Goal: Information Seeking & Learning: Learn about a topic

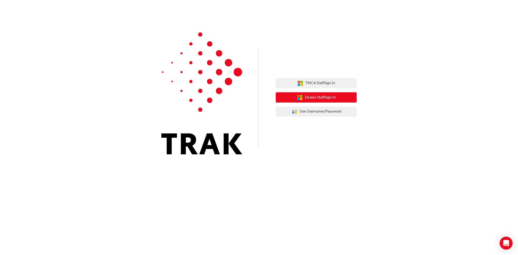
click at [331, 99] on span "Dealer Staff Sign In" at bounding box center [320, 97] width 31 height 6
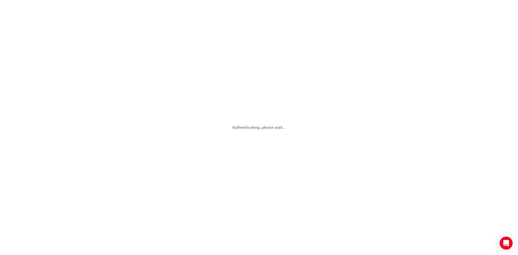
click at [261, 123] on div "Authenticating, please wait..." at bounding box center [259, 127] width 518 height 255
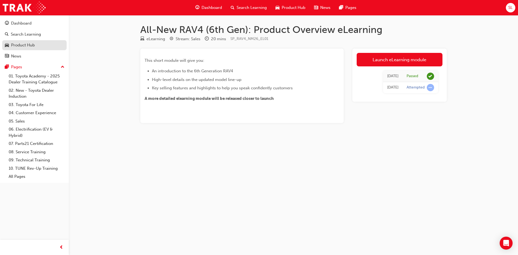
click at [23, 45] on div "Product Hub" at bounding box center [23, 45] width 24 height 6
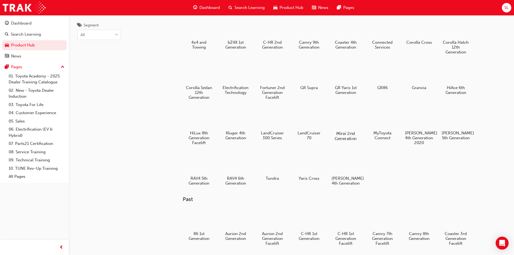
scroll to position [27, 0]
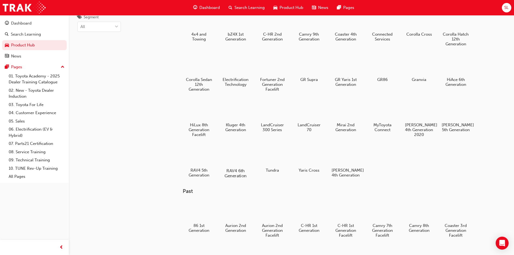
click at [233, 158] on div at bounding box center [235, 155] width 30 height 22
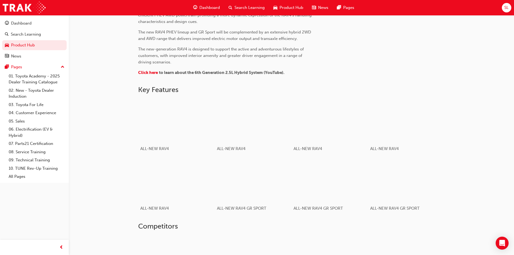
scroll to position [243, 0]
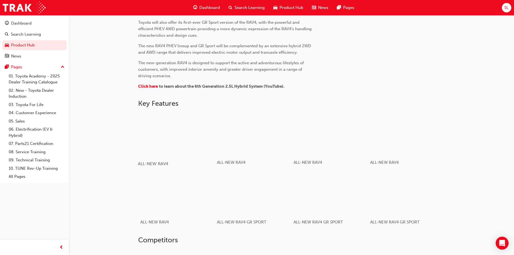
click at [178, 133] on div "button" at bounding box center [176, 133] width 77 height 43
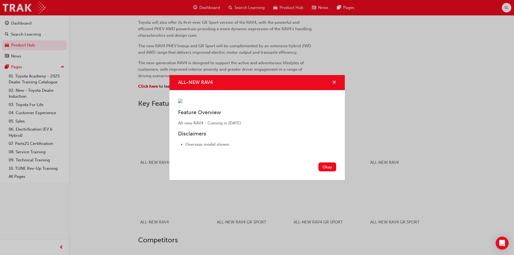
click at [335, 80] on span "cross-icon" at bounding box center [334, 82] width 4 height 5
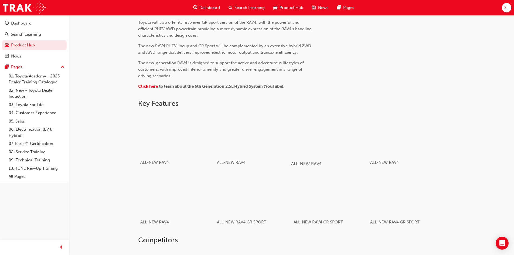
click at [331, 126] on div "button" at bounding box center [329, 133] width 77 height 43
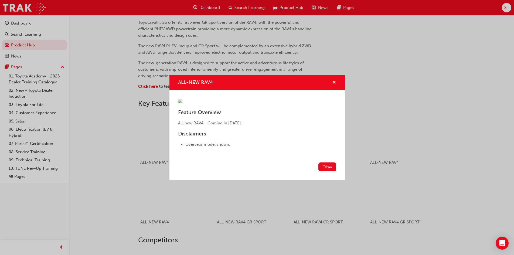
click at [333, 80] on span "cross-icon" at bounding box center [334, 82] width 4 height 5
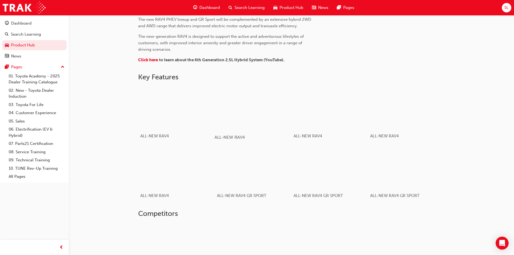
scroll to position [270, 0]
click at [181, 110] on div "button" at bounding box center [176, 106] width 77 height 43
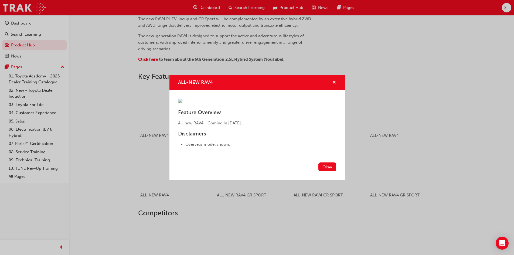
click at [334, 80] on span "cross-icon" at bounding box center [334, 82] width 4 height 5
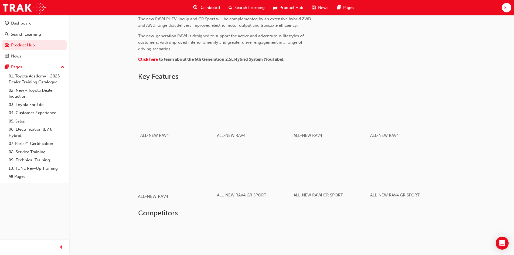
click at [175, 180] on div "button" at bounding box center [176, 166] width 77 height 43
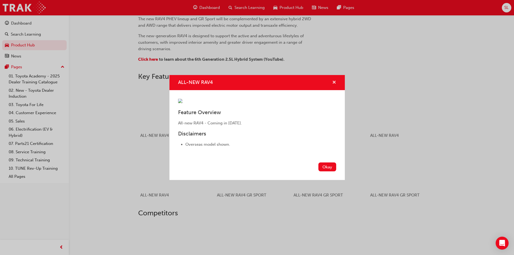
click at [334, 80] on span "cross-icon" at bounding box center [334, 82] width 4 height 5
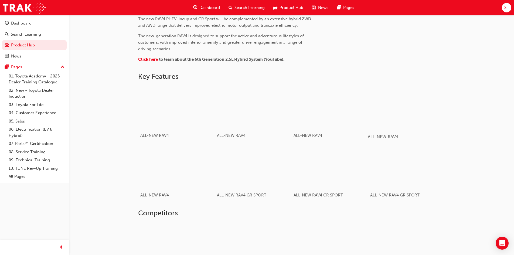
click at [408, 99] on div "button" at bounding box center [406, 106] width 77 height 43
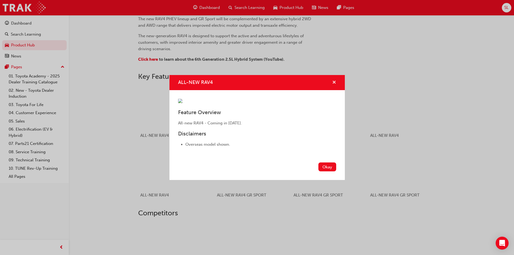
click at [333, 80] on span "cross-icon" at bounding box center [334, 82] width 4 height 5
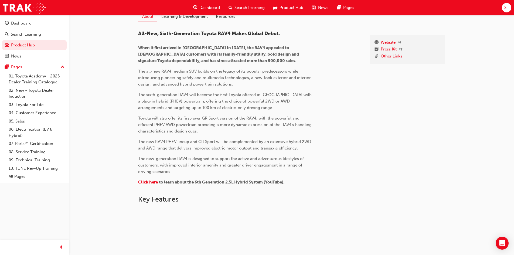
scroll to position [123, 0]
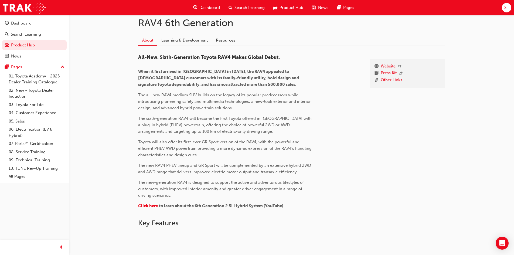
click at [283, 6] on span "Product Hub" at bounding box center [291, 8] width 24 height 6
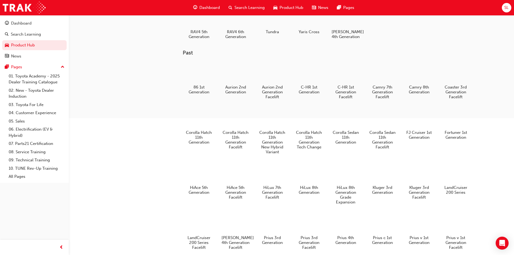
scroll to position [95, 0]
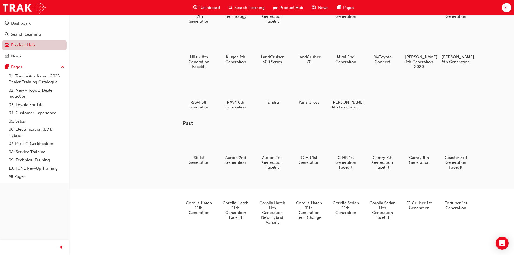
click at [30, 46] on link "Product Hub" at bounding box center [34, 45] width 64 height 10
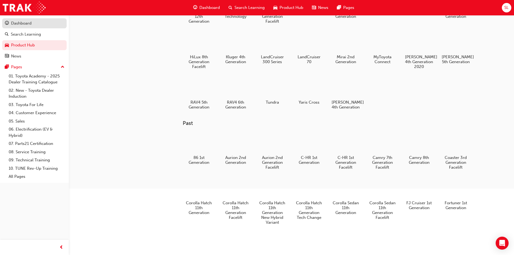
click at [25, 23] on div "Dashboard" at bounding box center [21, 23] width 20 height 6
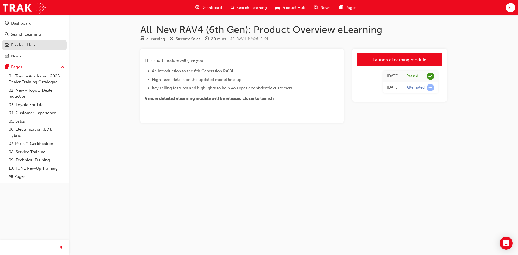
click at [20, 47] on div "Product Hub" at bounding box center [23, 45] width 24 height 6
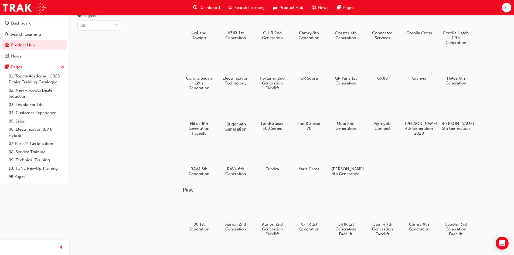
scroll to position [81, 0]
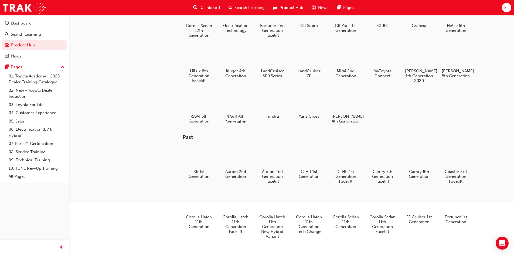
click at [231, 104] on div at bounding box center [235, 101] width 30 height 22
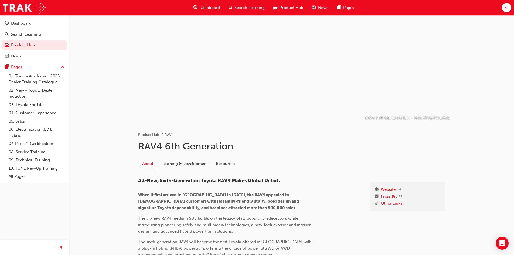
click at [251, 71] on div at bounding box center [291, 69] width 324 height 108
click at [210, 196] on span "When it first arrived in [GEOGRAPHIC_DATA] in [DATE], the RAV4 appealed to [DEM…" at bounding box center [219, 201] width 162 height 18
click at [165, 196] on span "When it first arrived in [GEOGRAPHIC_DATA] in [DATE], the RAV4 appealed to [DEM…" at bounding box center [219, 201] width 162 height 18
click at [407, 77] on div at bounding box center [291, 69] width 324 height 108
click at [410, 79] on div at bounding box center [291, 69] width 324 height 108
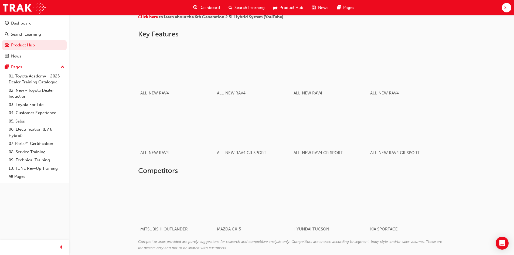
scroll to position [324, 0]
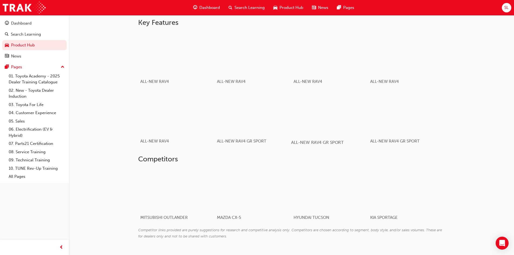
click at [333, 115] on div "button" at bounding box center [329, 112] width 77 height 43
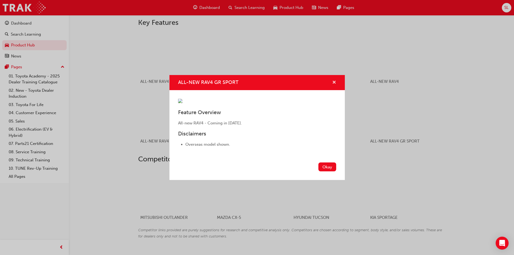
click at [334, 80] on span "cross-icon" at bounding box center [334, 82] width 4 height 5
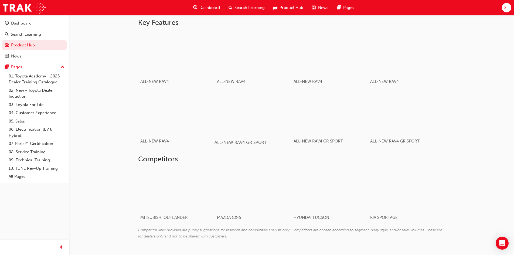
click at [255, 118] on div "button" at bounding box center [252, 112] width 77 height 43
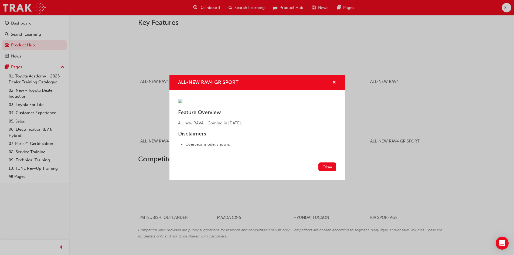
click at [334, 80] on span "cross-icon" at bounding box center [334, 82] width 4 height 5
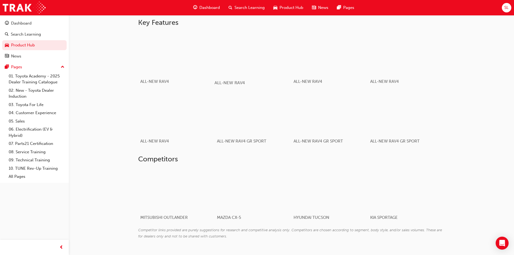
click at [262, 64] on div "button" at bounding box center [252, 53] width 77 height 43
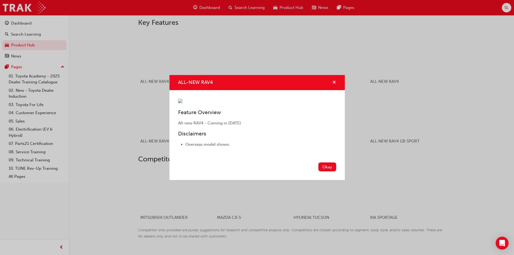
click at [334, 80] on span "cross-icon" at bounding box center [334, 82] width 4 height 5
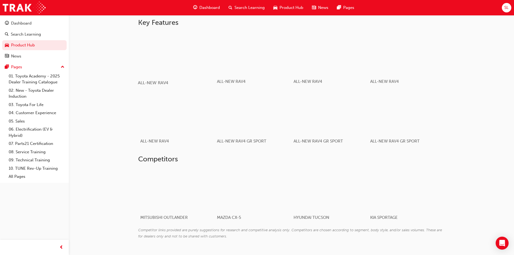
click at [186, 57] on div "button" at bounding box center [176, 53] width 77 height 43
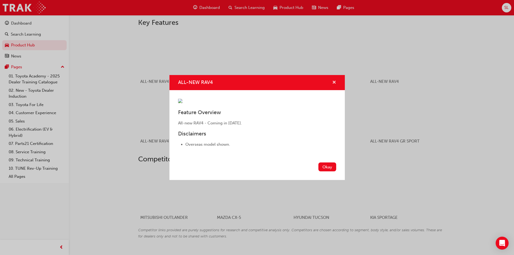
click at [334, 80] on span "cross-icon" at bounding box center [334, 82] width 4 height 5
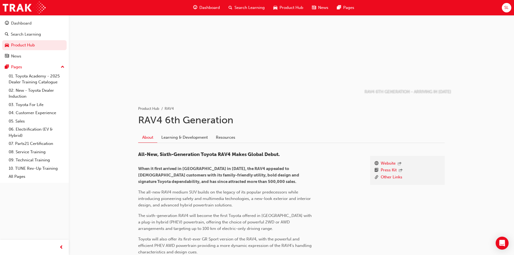
scroll to position [0, 0]
